Goal: Answer question/provide support

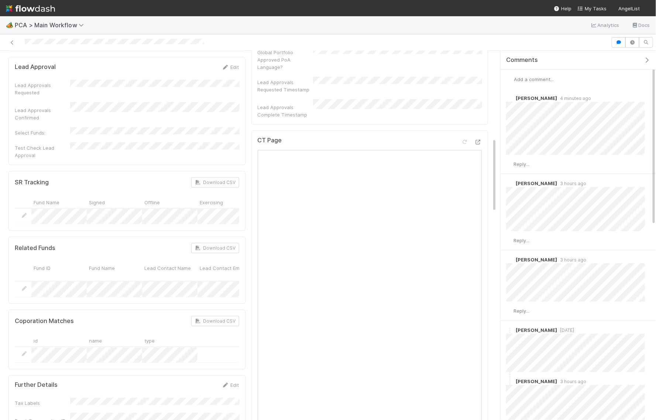
scroll to position [346, 0]
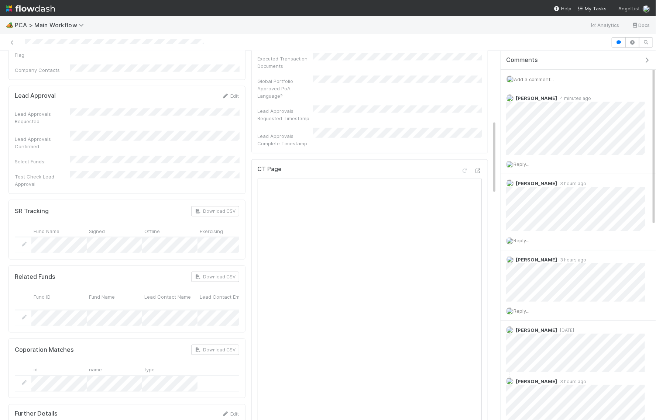
click at [481, 166] on div "CT Page" at bounding box center [370, 172] width 224 height 13
click at [481, 167] on div at bounding box center [477, 170] width 7 height 7
click at [478, 169] on icon at bounding box center [477, 171] width 7 height 5
click at [523, 165] on span "Reply..." at bounding box center [521, 164] width 16 height 6
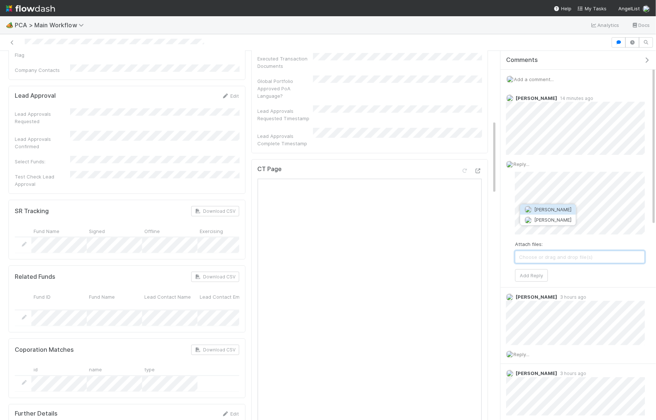
click at [555, 209] on span "Roselyn de Villa" at bounding box center [552, 210] width 37 height 6
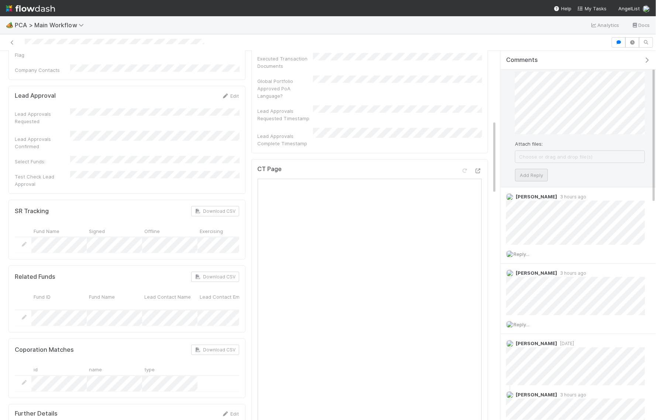
scroll to position [0, 0]
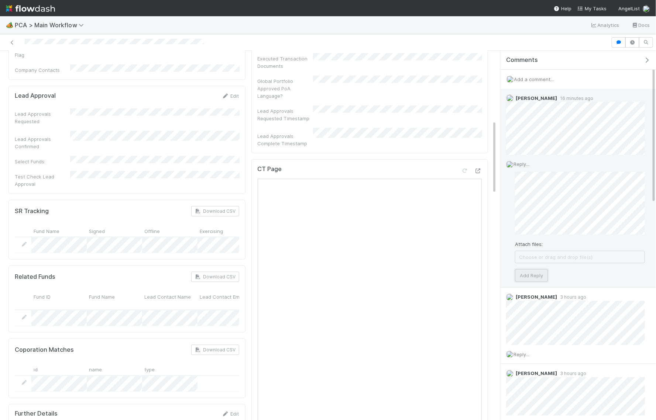
click at [531, 275] on button "Add Reply" at bounding box center [531, 275] width 33 height 13
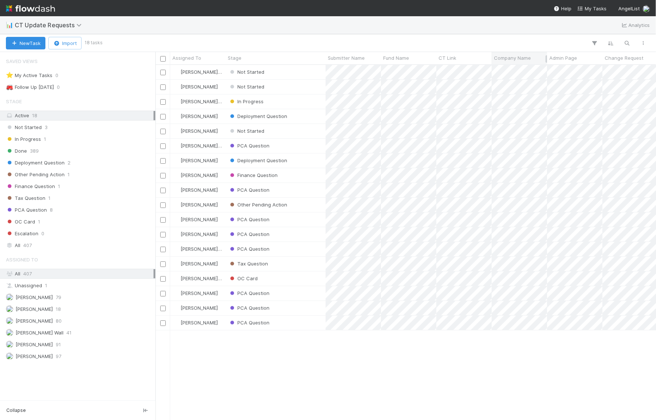
scroll to position [355, 500]
click at [80, 241] on div "All 407" at bounding box center [80, 245] width 148 height 9
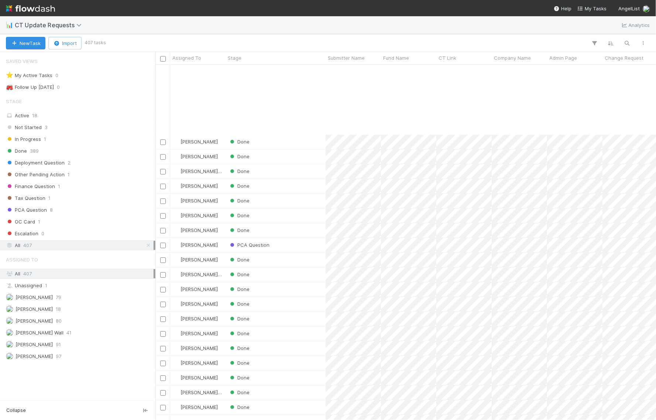
scroll to position [2598, 0]
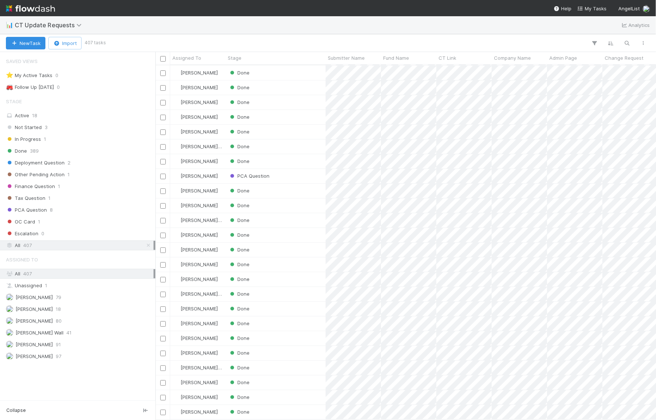
click at [594, 38] on div "New Task Import 407 tasks" at bounding box center [328, 43] width 656 height 18
click at [596, 42] on icon "button" at bounding box center [594, 43] width 7 height 7
click at [508, 68] on button "Add Filter" at bounding box center [481, 65] width 221 height 11
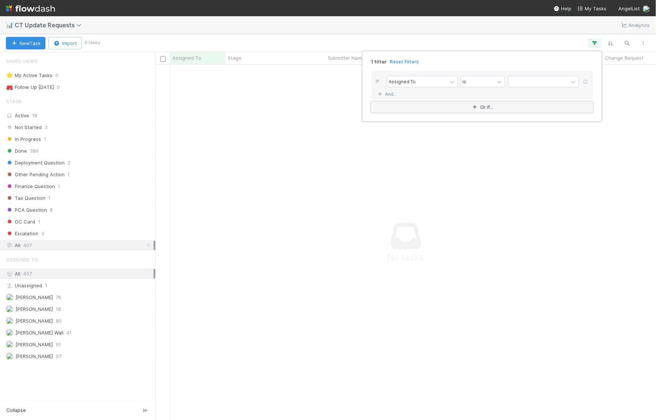
scroll to position [355, 500]
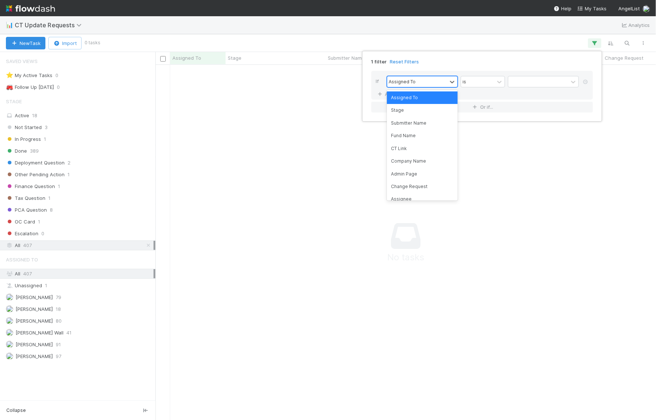
click at [428, 79] on div "Assigned To" at bounding box center [417, 81] width 60 height 11
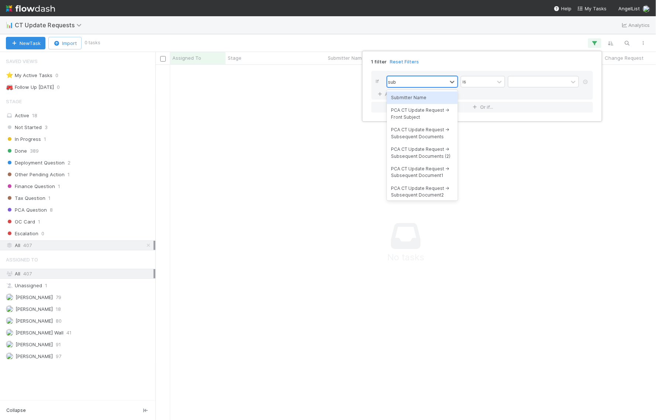
type input "subm"
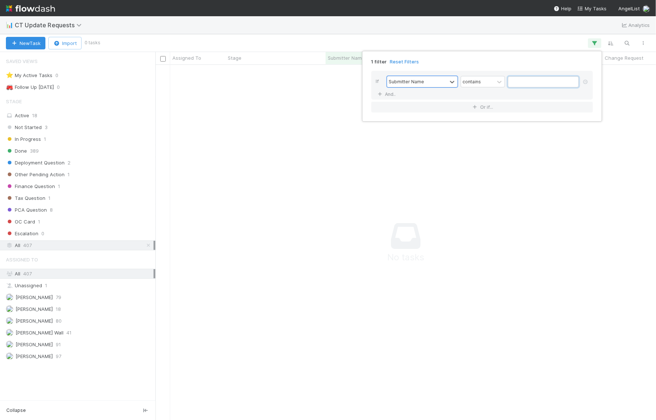
click at [530, 80] on input "text" at bounding box center [543, 81] width 71 height 11
type input "josh"
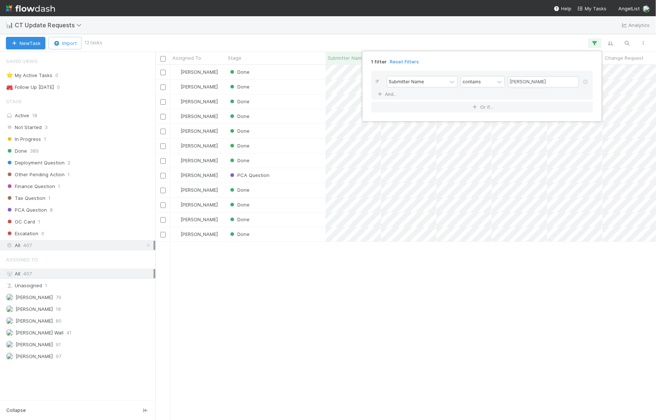
click at [430, 28] on div "1 filter Reset Filters If Submitter Name contains josh And.. Or if..." at bounding box center [328, 210] width 656 height 420
click at [251, 214] on div "Done" at bounding box center [276, 220] width 100 height 14
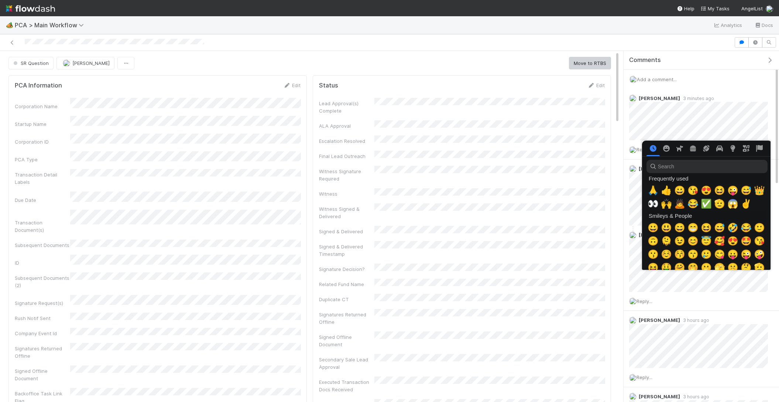
click at [691, 122] on div at bounding box center [389, 201] width 779 height 402
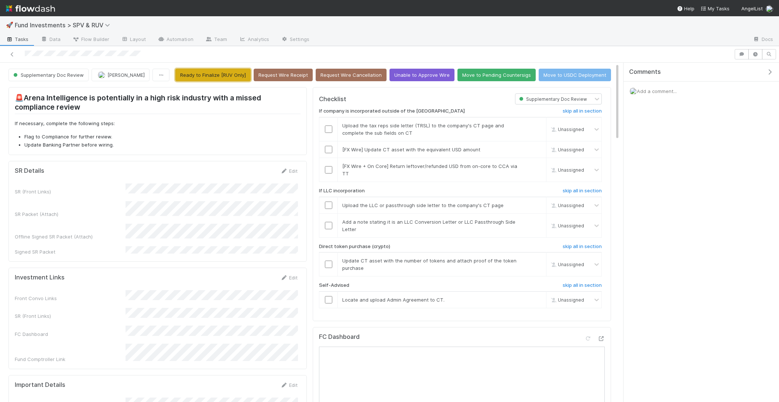
click at [232, 70] on button "Ready to Finalize [RUV Only]" at bounding box center [212, 75] width 75 height 13
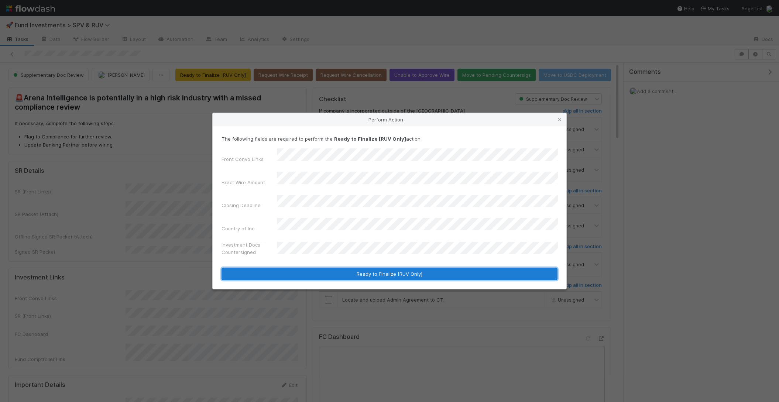
click at [419, 268] on button "Ready to Finalize [RUV Only]" at bounding box center [389, 274] width 336 height 13
